Goal: Information Seeking & Learning: Check status

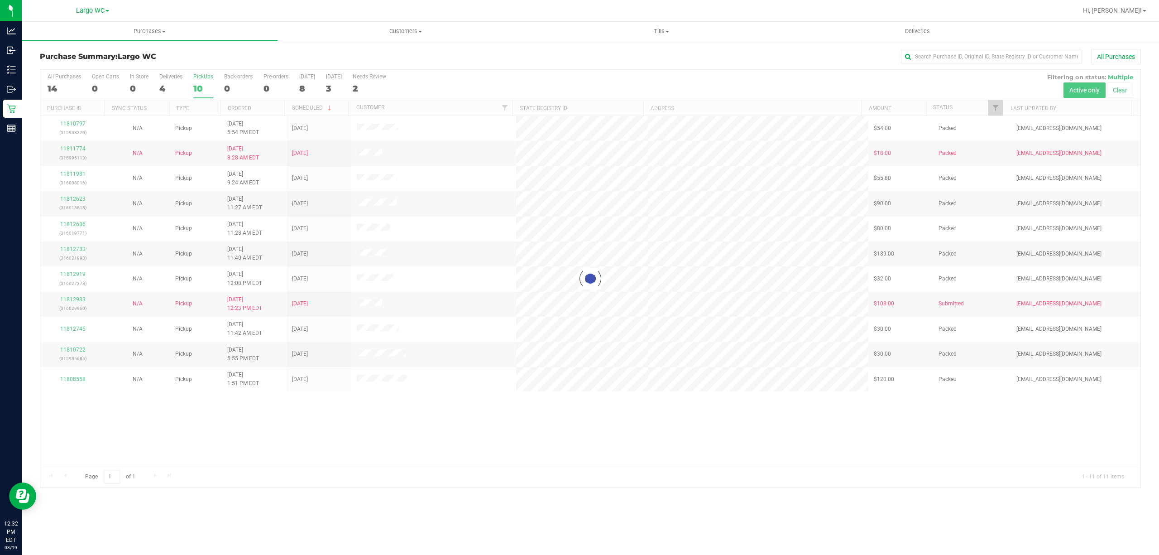
click at [191, 84] on div "All Purchases 14 Open Carts 0 In Store 0 Deliveries 4 PickUps 10 Back-orders 0 …" at bounding box center [590, 85] width 1100 height 30
click at [200, 87] on div "10" at bounding box center [203, 88] width 20 height 10
click at [0, 0] on input "PickUps 10" at bounding box center [0, 0] width 0 height 0
click at [137, 86] on div "1" at bounding box center [139, 88] width 19 height 10
click at [0, 0] on input "In Store 1" at bounding box center [0, 0] width 0 height 0
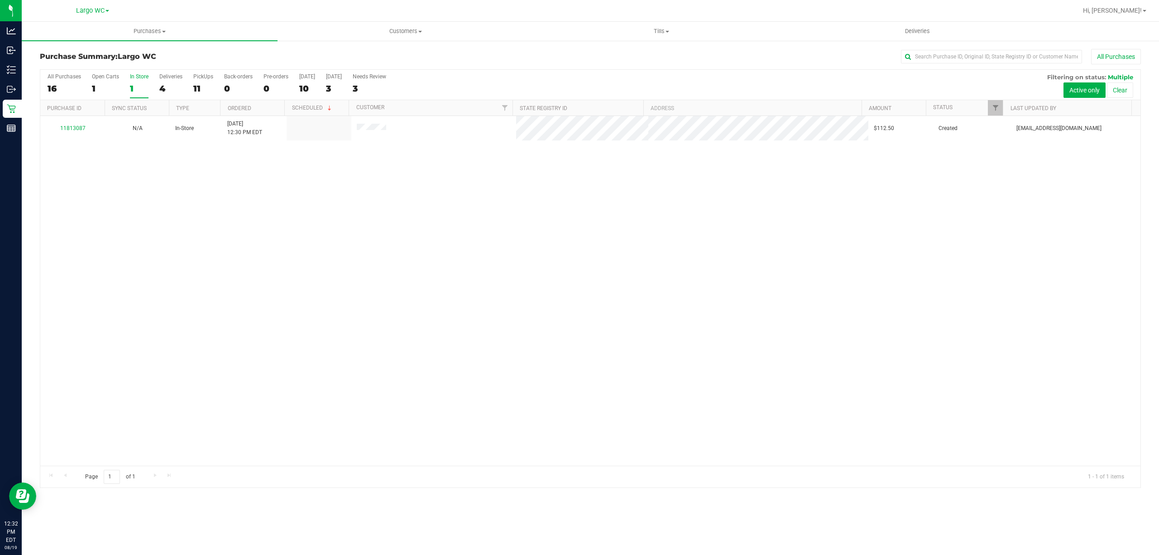
click at [196, 72] on div "All Purchases 16 Open Carts 1 In Store 1 Deliveries 4 PickUps 11 Back-orders 0 …" at bounding box center [590, 73] width 1100 height 7
click at [206, 93] on div "11" at bounding box center [203, 88] width 20 height 10
click at [0, 0] on input "PickUps 11" at bounding box center [0, 0] width 0 height 0
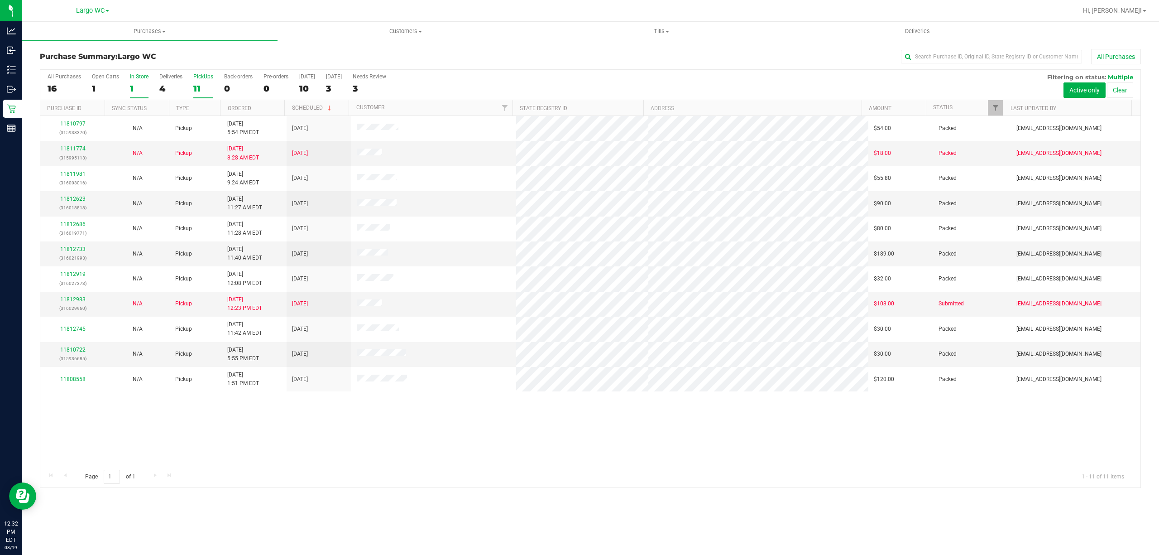
click at [147, 82] on label "In Store 1" at bounding box center [139, 85] width 19 height 25
click at [0, 0] on input "In Store 1" at bounding box center [0, 0] width 0 height 0
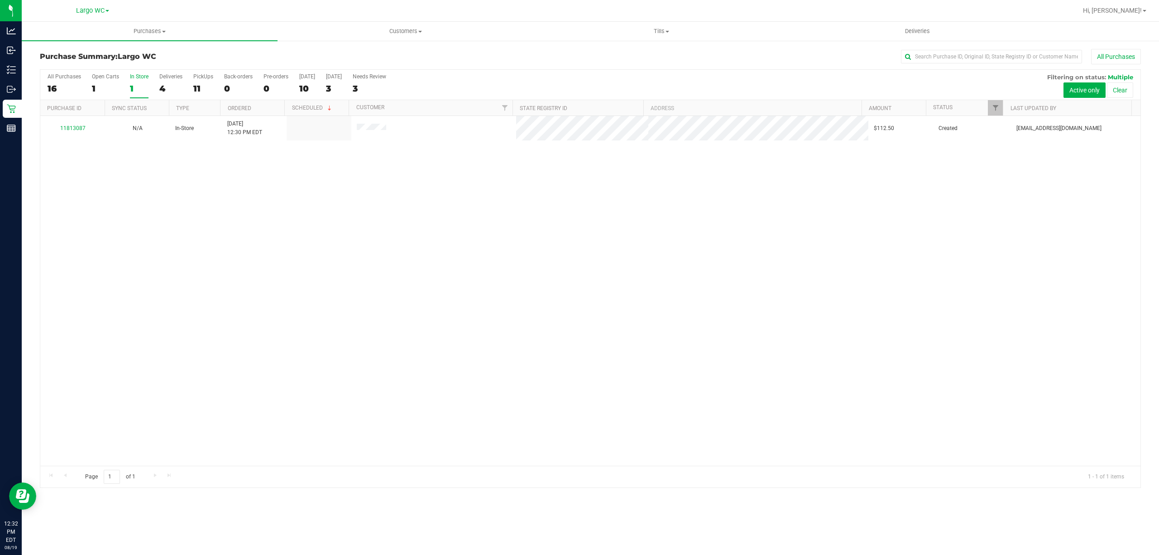
click at [218, 41] on ul "Purchases Summary of purchases Fulfillment All purchases Customers All customer…" at bounding box center [601, 31] width 1159 height 19
click at [218, 44] on div "Purchase Summary: [GEOGRAPHIC_DATA] All Purchases All Purchases 16 Open Carts 1…" at bounding box center [590, 268] width 1137 height 457
